Goal: Check status: Check status

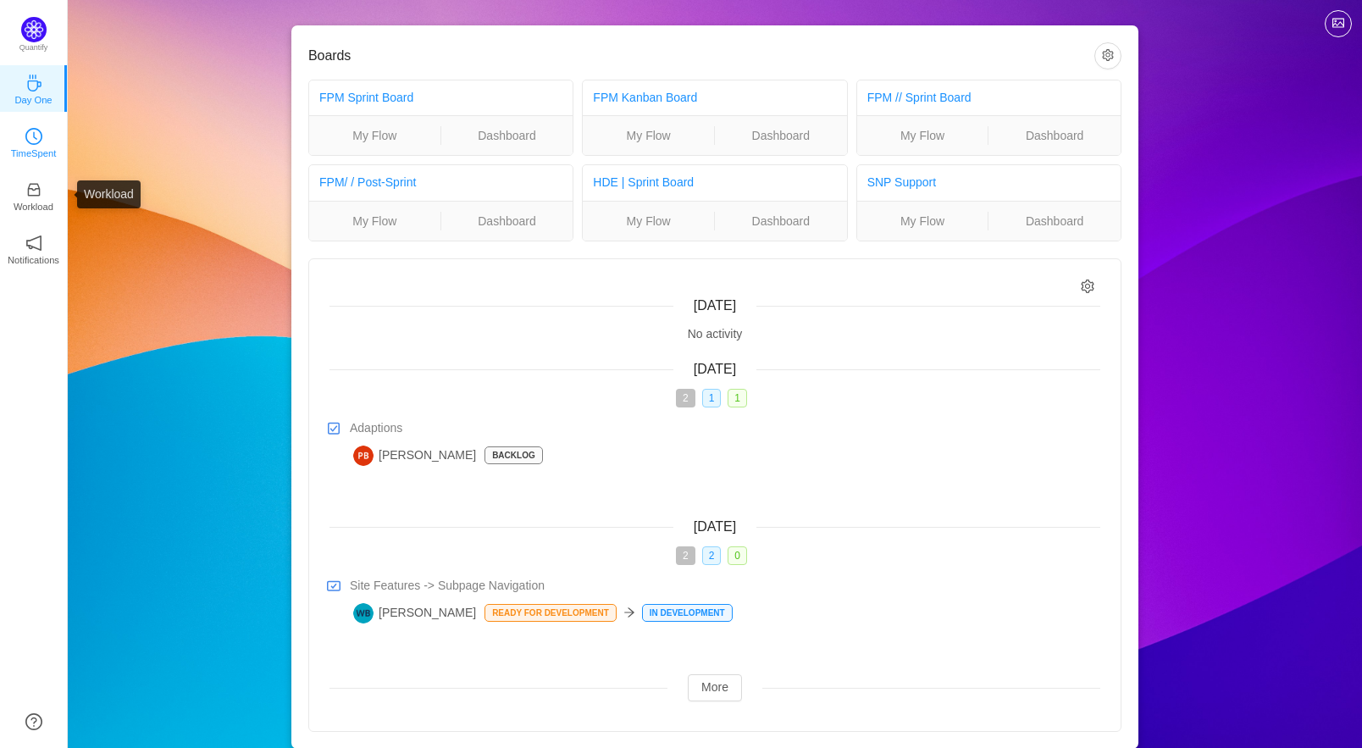
click at [32, 138] on icon "icon: clock-circle" at bounding box center [33, 136] width 17 height 17
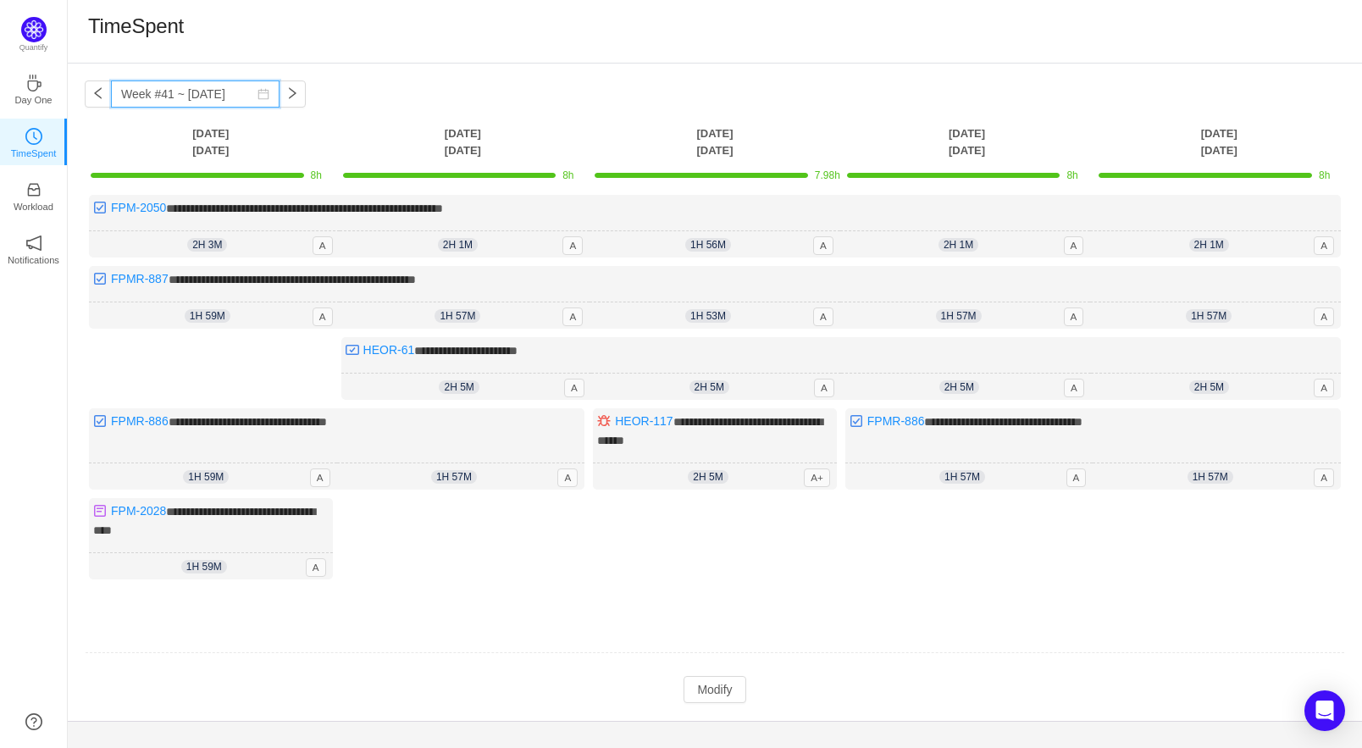
click at [149, 88] on input "Week #41 ~ [DATE]" at bounding box center [195, 93] width 169 height 27
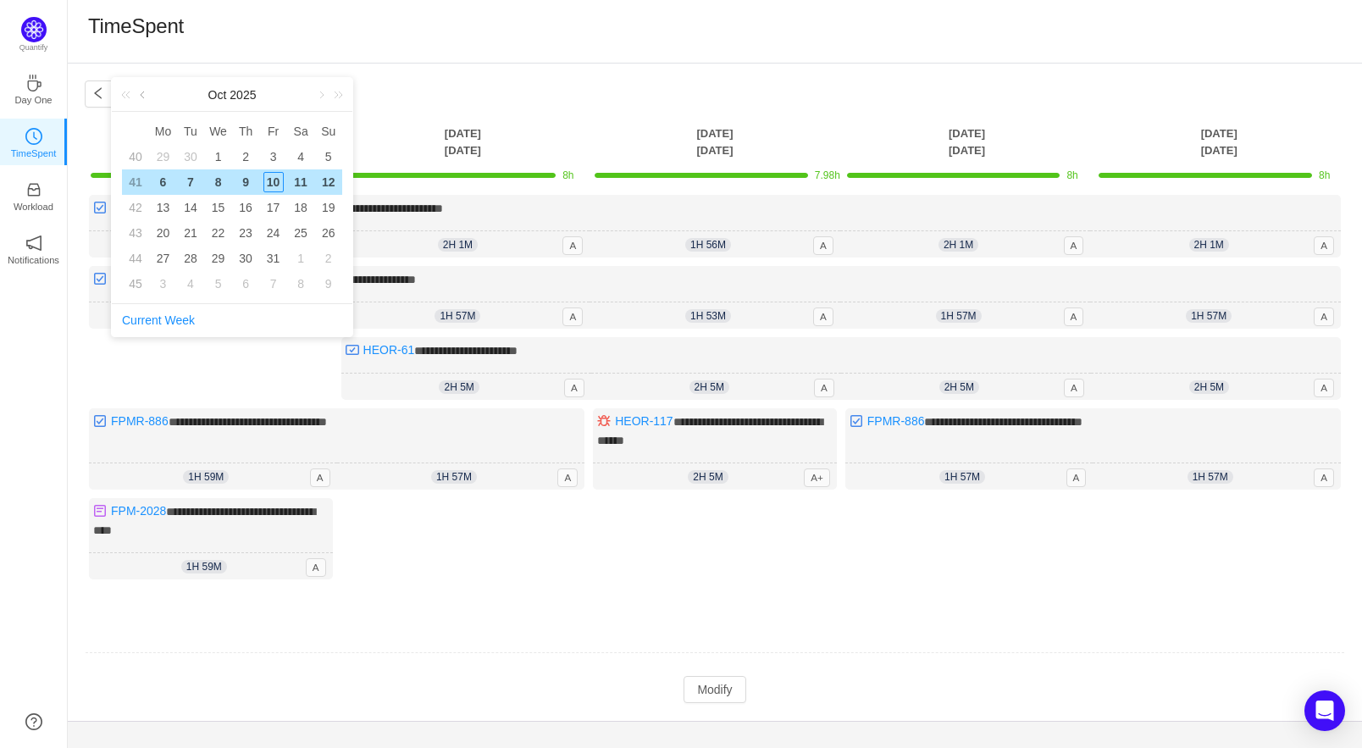
click at [141, 95] on link at bounding box center [143, 95] width 15 height 34
click at [220, 234] on div "24" at bounding box center [218, 233] width 20 height 20
type input "Week #39 ~ [DATE]"
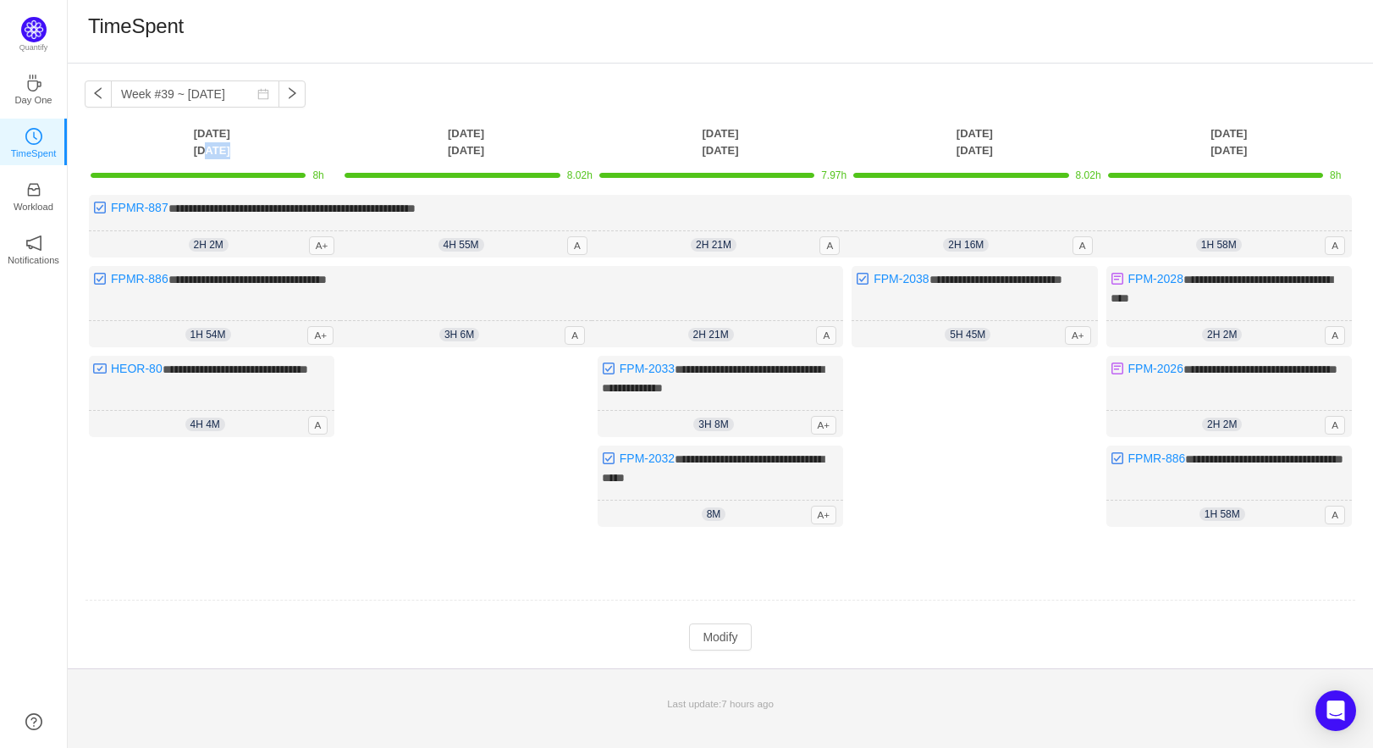
drag, startPoint x: 205, startPoint y: 149, endPoint x: 229, endPoint y: 149, distance: 23.7
click at [229, 149] on th "[DATE]" at bounding box center [212, 141] width 254 height 35
click at [42, 203] on link "Workload" at bounding box center [33, 194] width 17 height 17
